Goal: Task Accomplishment & Management: Complete application form

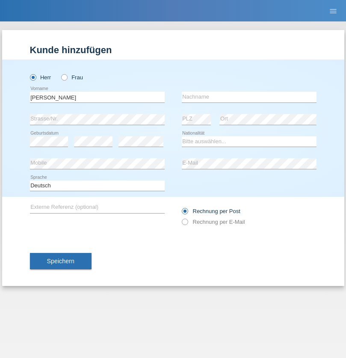
type input "[PERSON_NAME]"
click at [249, 97] on input "text" at bounding box center [249, 97] width 135 height 11
type input "[PERSON_NAME]"
select select "PT"
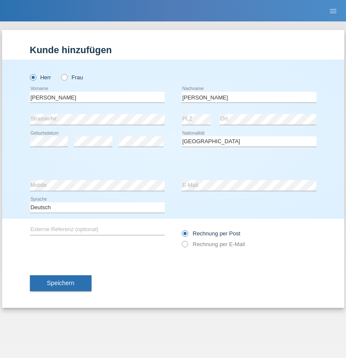
select select "C"
select select "10"
select select "09"
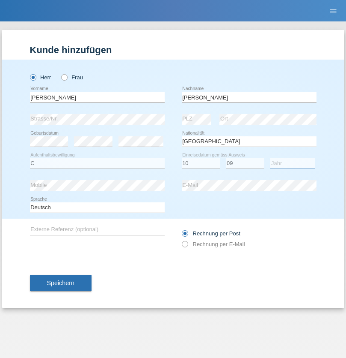
select select "2002"
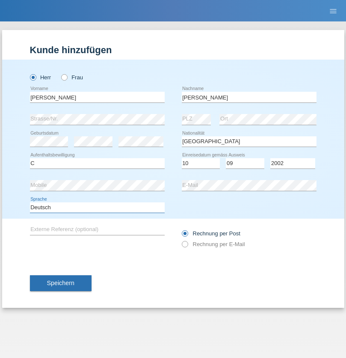
select select "en"
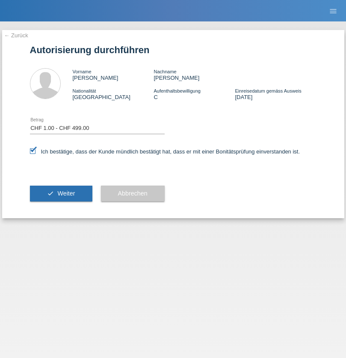
select select "1"
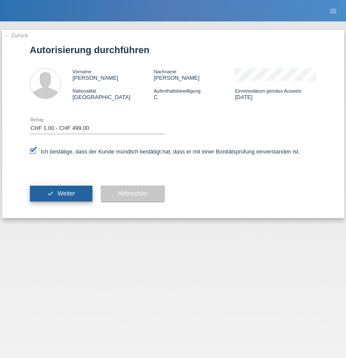
click at [61, 193] on span "Weiter" at bounding box center [66, 193] width 18 height 7
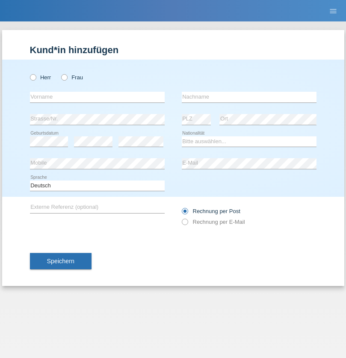
radio input "true"
click at [97, 97] on input "text" at bounding box center [97, 97] width 135 height 11
type input "[PERSON_NAME]"
click at [249, 97] on input "text" at bounding box center [249, 97] width 135 height 11
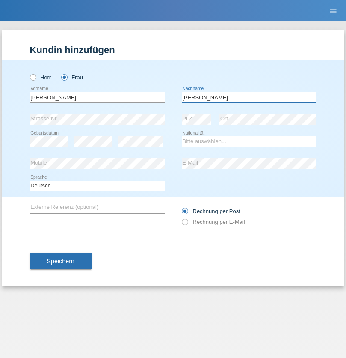
type input "[PERSON_NAME]"
select select "CH"
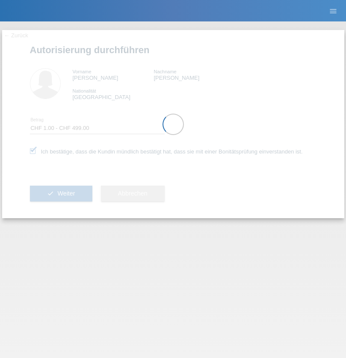
select select "1"
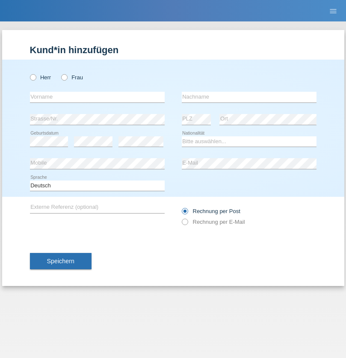
radio input "true"
click at [97, 97] on input "text" at bounding box center [97, 97] width 135 height 11
type input "[PERSON_NAME]"
click at [249, 97] on input "text" at bounding box center [249, 97] width 135 height 11
type input "Alihodzic"
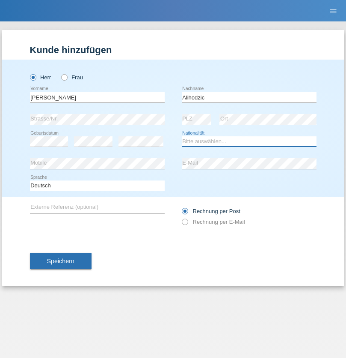
select select "ES"
select select "C"
select select "14"
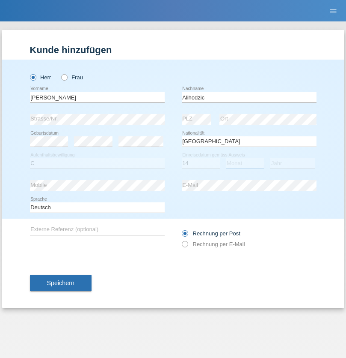
select select "08"
select select "2000"
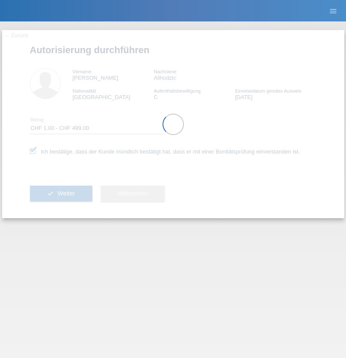
select select "1"
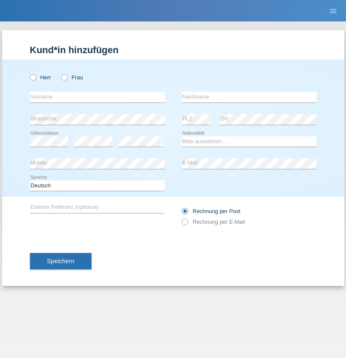
radio input "true"
click at [97, 97] on input "text" at bounding box center [97, 97] width 135 height 11
type input "[PERSON_NAME]"
click at [249, 97] on input "text" at bounding box center [249, 97] width 135 height 11
type input "Alihodzic"
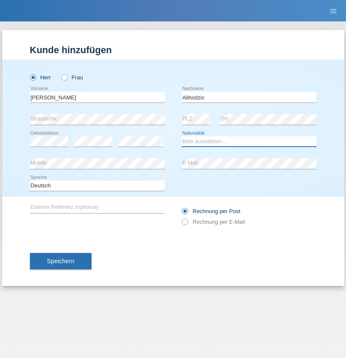
select select "ES"
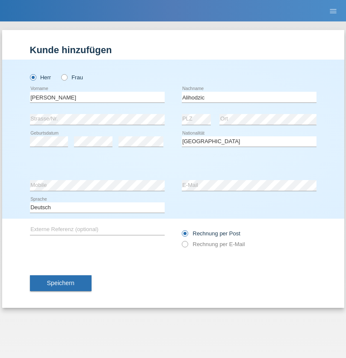
select select "C"
select select "14"
select select "08"
select select "2000"
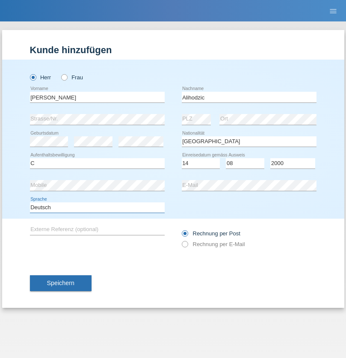
select select "en"
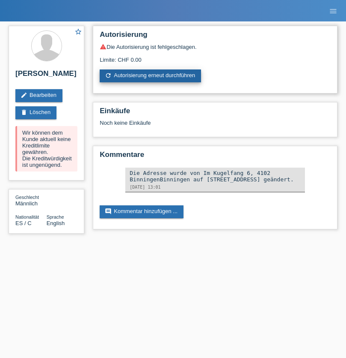
click at [151, 76] on link "refresh Autorisierung erneut durchführen" at bounding box center [150, 75] width 101 height 13
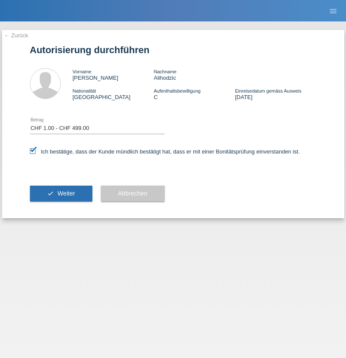
select select "1"
click at [61, 193] on span "Weiter" at bounding box center [66, 193] width 18 height 7
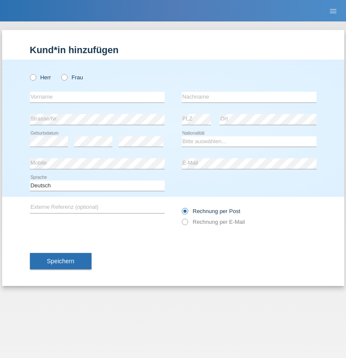
radio input "true"
click at [97, 97] on input "text" at bounding box center [97, 97] width 135 height 11
type input "Hasan"
click at [249, 97] on input "text" at bounding box center [249, 97] width 135 height 11
type input "Ymeri"
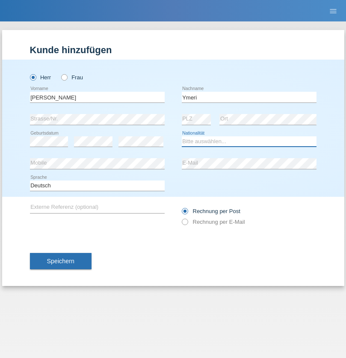
select select "XK"
select select "C"
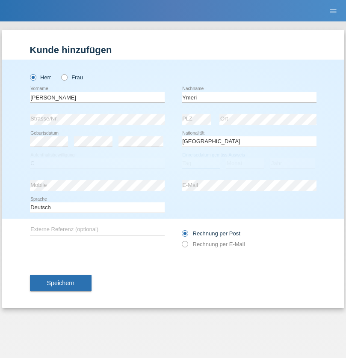
select select "21"
select select "03"
select select "1991"
